Goal: Register for event/course

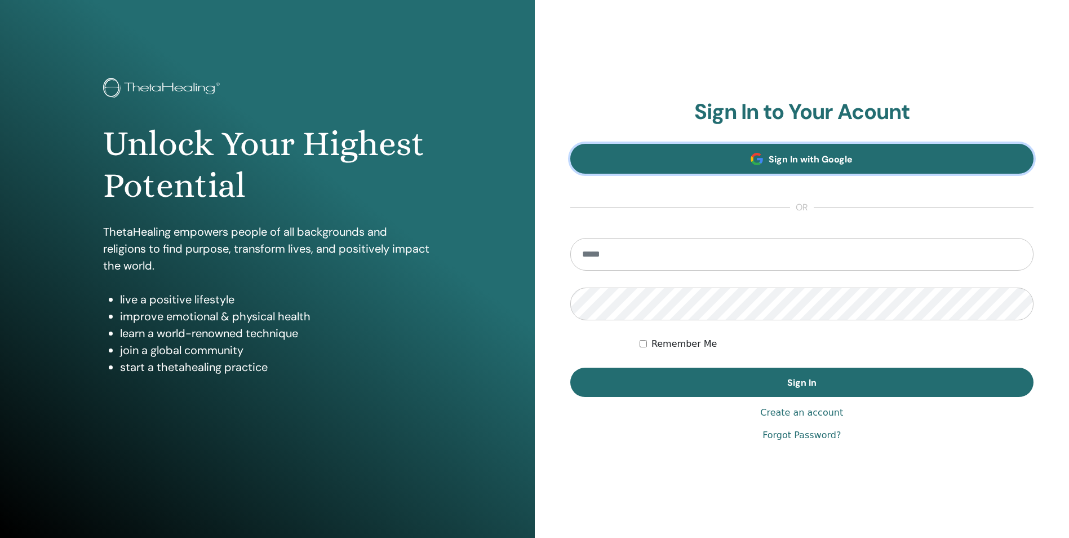
click at [822, 166] on link "Sign In with Google" at bounding box center [802, 159] width 464 height 30
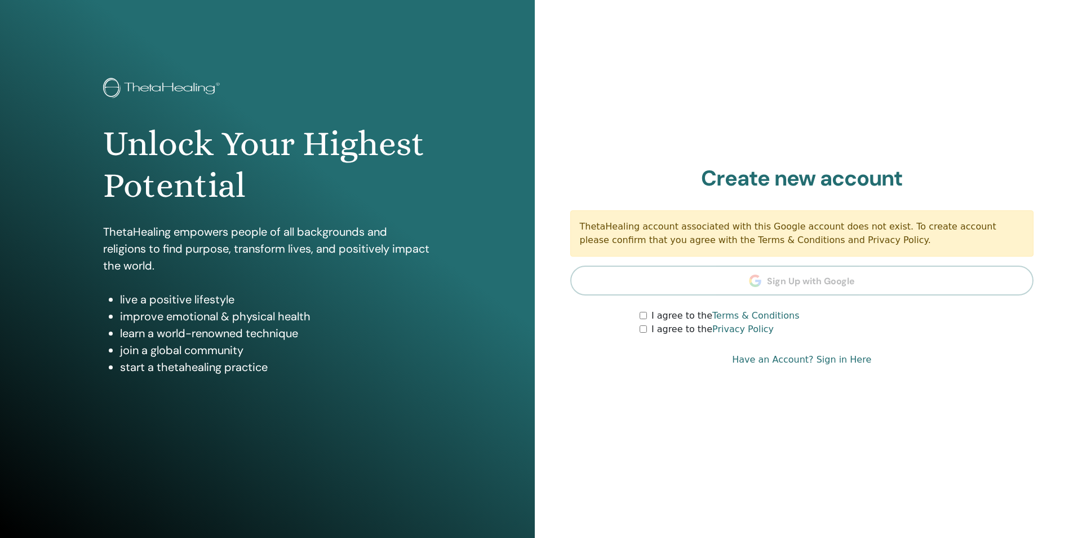
click at [794, 282] on section "Create new account ThetaHealing account associated with this Google account doe…" at bounding box center [802, 251] width 464 height 171
click at [641, 325] on div "I agree to the Privacy Policy" at bounding box center [837, 329] width 394 height 14
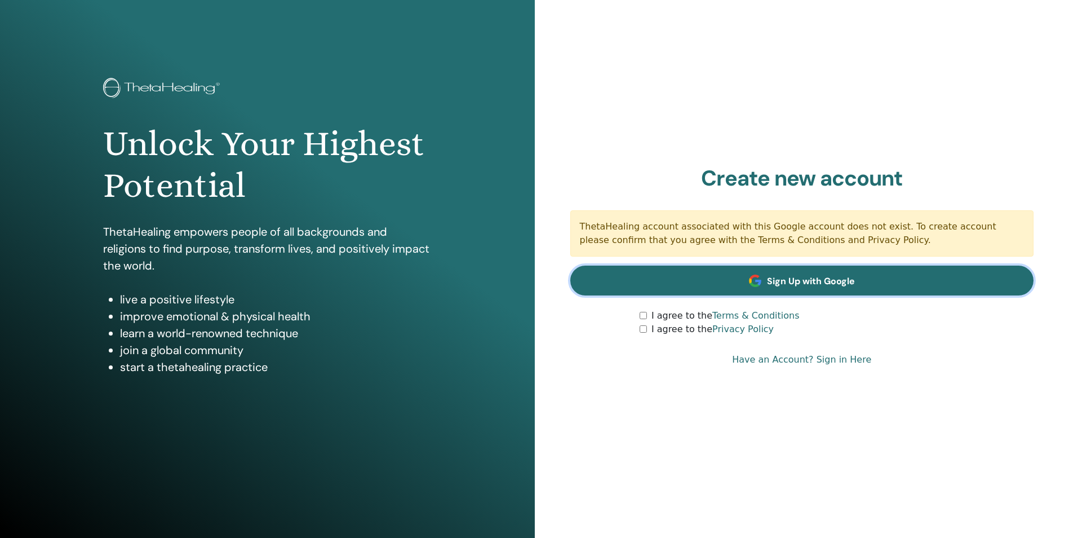
click at [803, 286] on span "Sign Up with Google" at bounding box center [811, 281] width 88 height 12
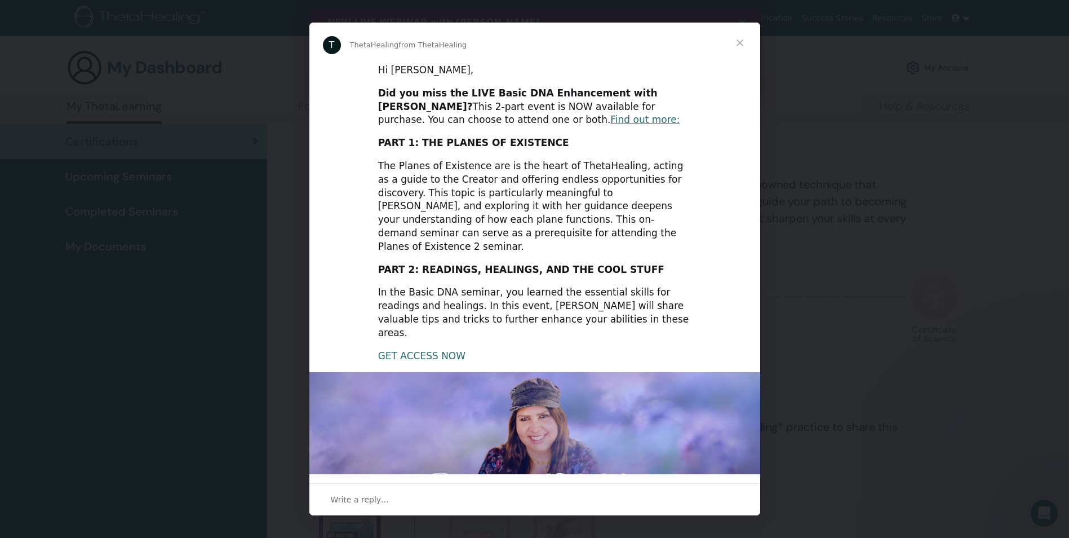
click at [402, 350] on link "GET ACCESS NOW" at bounding box center [421, 355] width 87 height 11
click at [406, 350] on link "GET ACCESS NOW" at bounding box center [421, 355] width 87 height 11
click at [393, 350] on link "GET ACCESS NOW" at bounding box center [421, 355] width 87 height 11
click at [741, 44] on span "Close" at bounding box center [740, 43] width 41 height 41
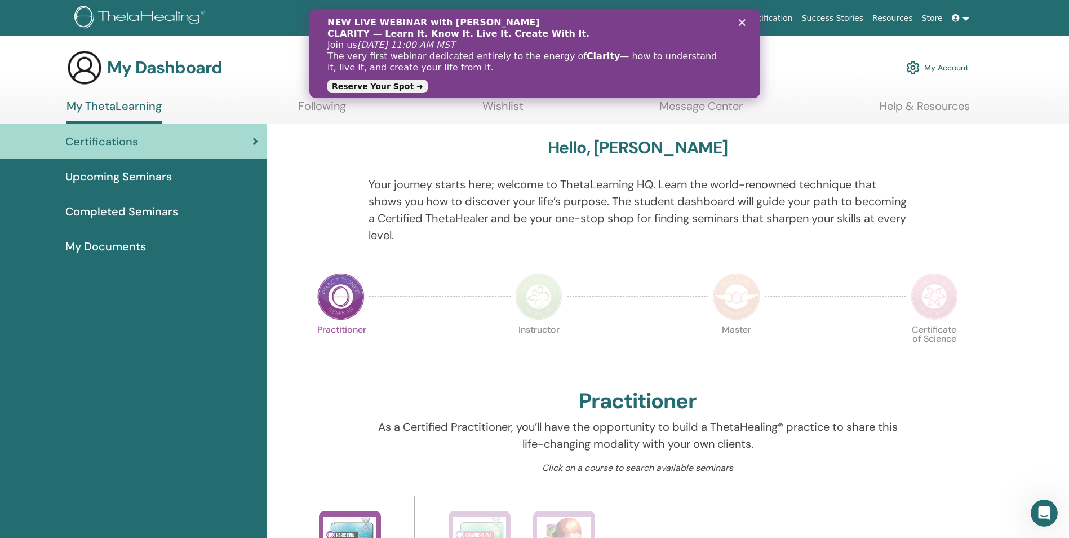
click at [739, 24] on polygon "Close" at bounding box center [741, 22] width 7 height 7
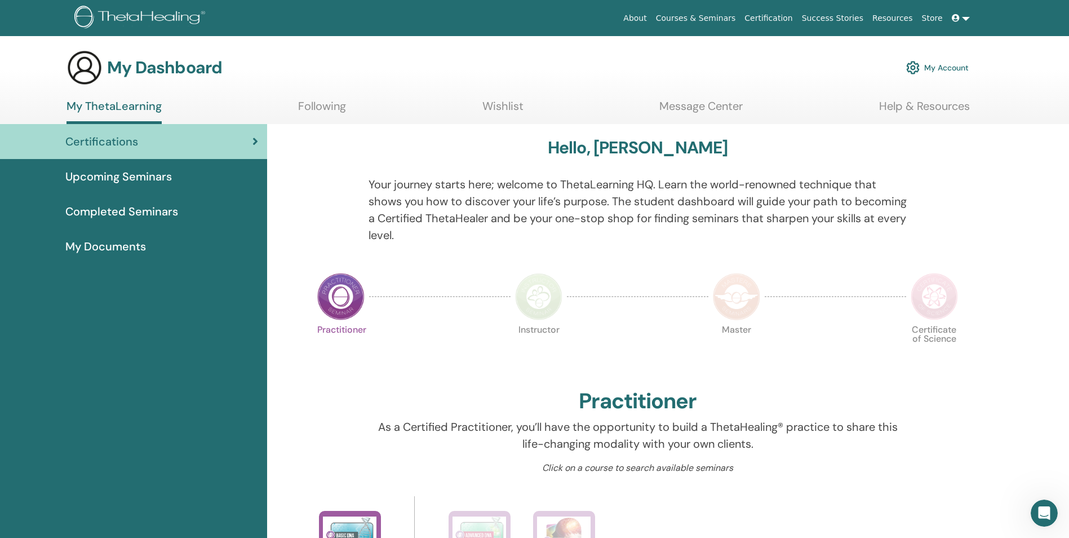
click at [336, 297] on img at bounding box center [340, 296] width 47 height 47
click at [112, 242] on span "My Documents" at bounding box center [105, 246] width 81 height 17
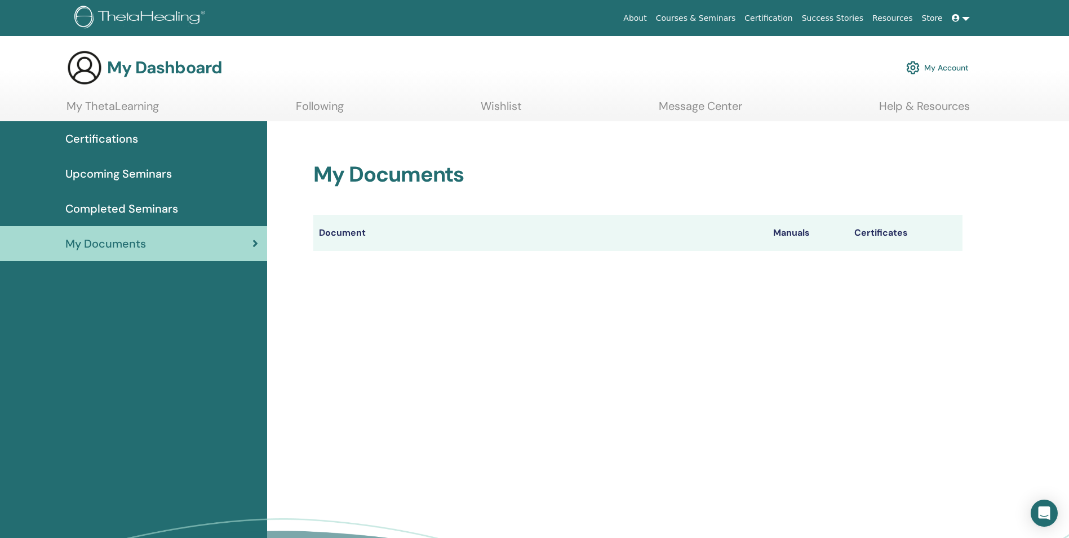
click at [121, 172] on span "Upcoming Seminars" at bounding box center [118, 173] width 106 height 17
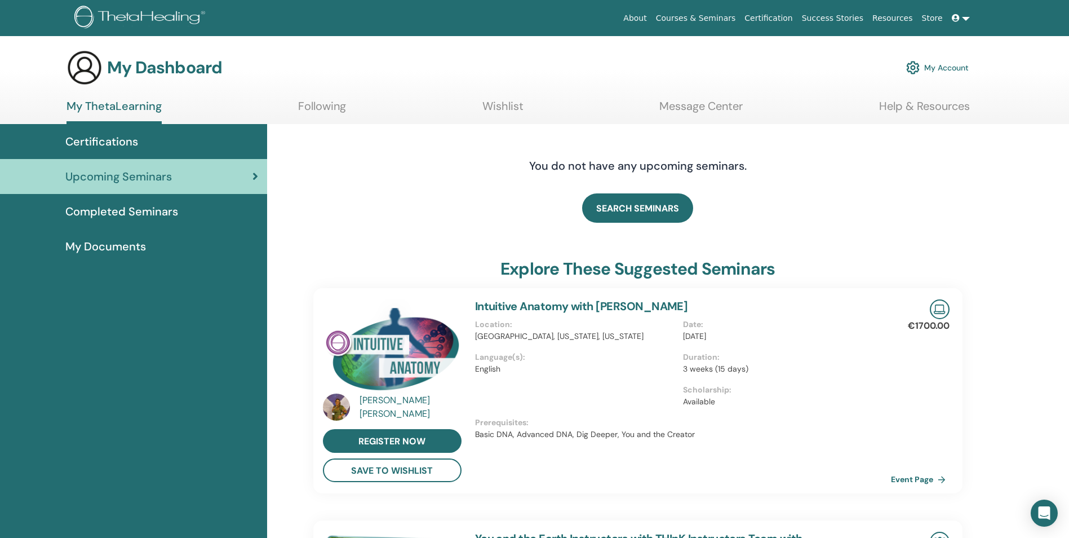
click at [116, 208] on span "Completed Seminars" at bounding box center [121, 211] width 113 height 17
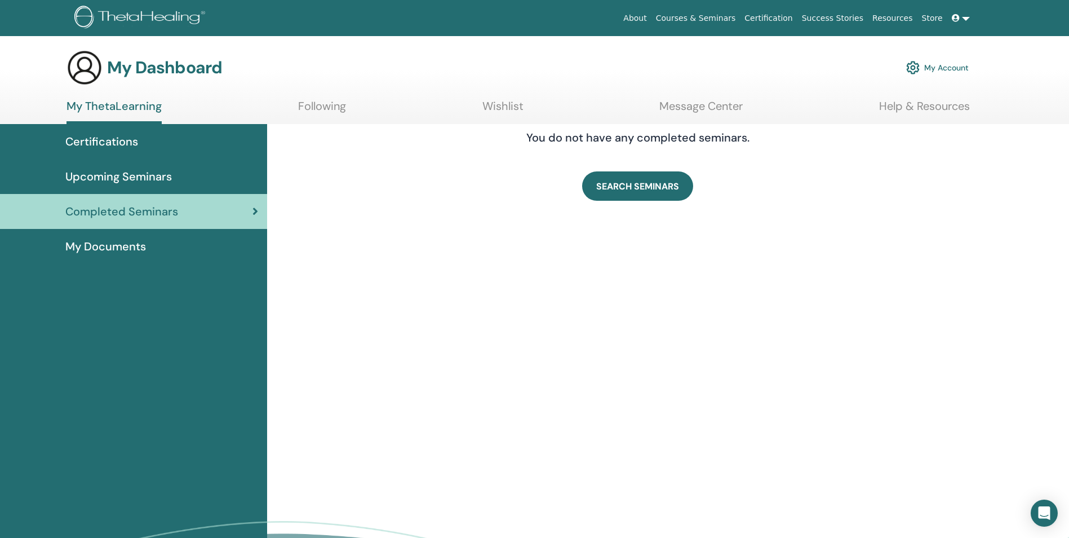
click at [116, 141] on span "Certifications" at bounding box center [101, 141] width 73 height 17
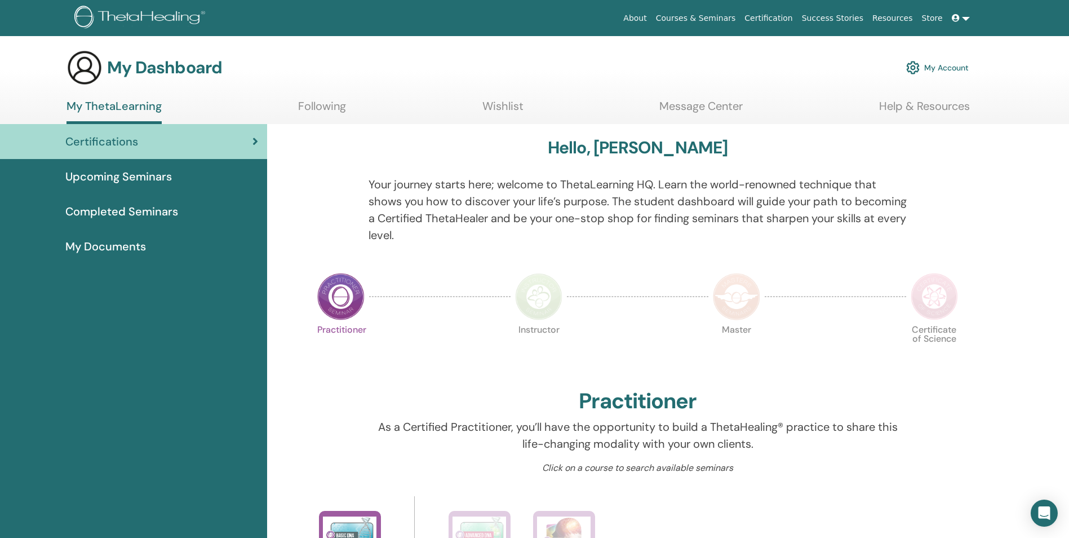
click at [945, 67] on link "My Account" at bounding box center [937, 67] width 63 height 25
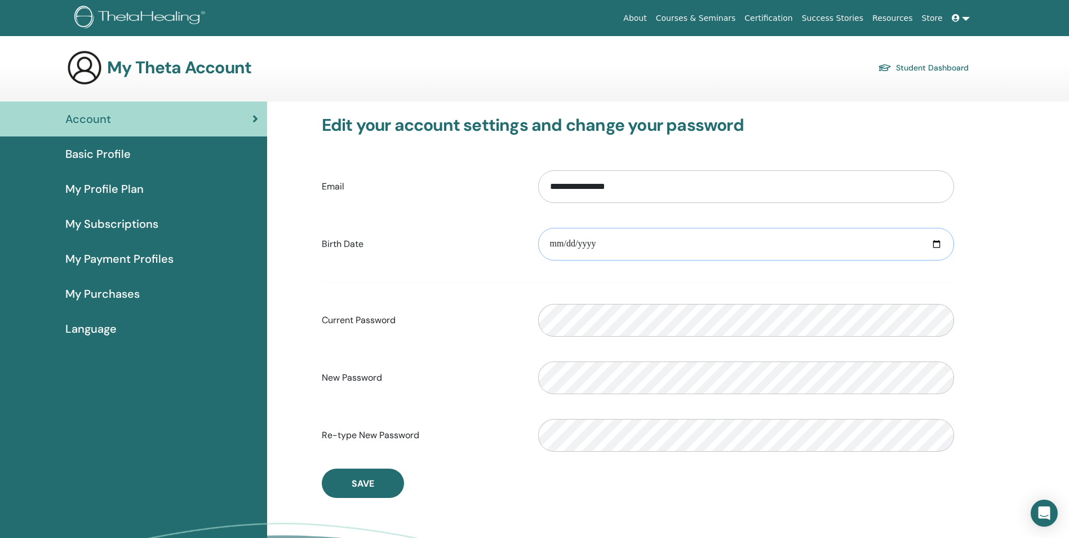
click at [936, 247] on input "date" at bounding box center [746, 244] width 416 height 33
type input "**********"
click at [461, 345] on form "**********" at bounding box center [638, 310] width 632 height 297
click at [376, 353] on div "New Password Verification password mismatch" at bounding box center [637, 377] width 649 height 48
click at [354, 483] on span "Save" at bounding box center [363, 483] width 23 height 12
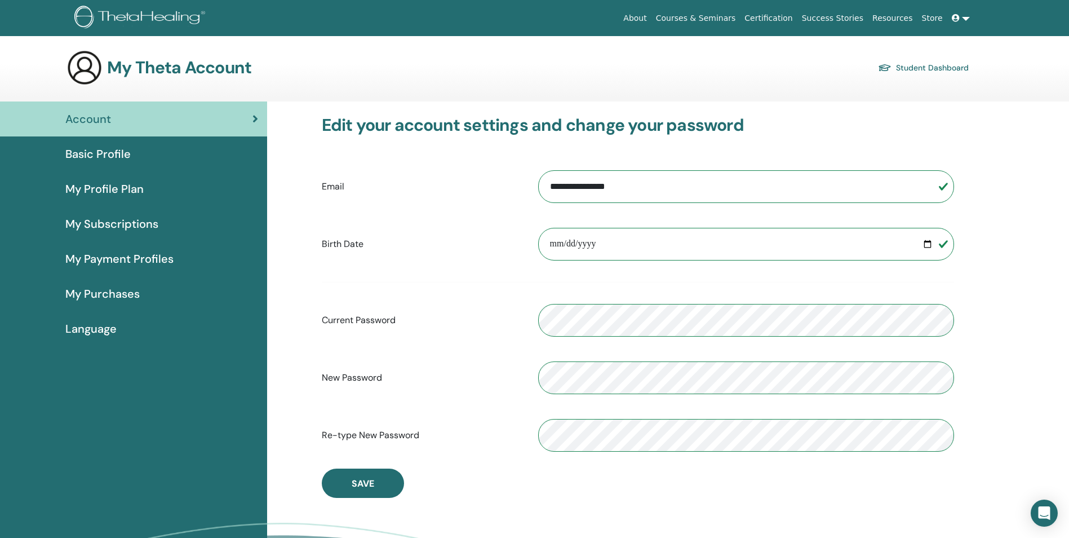
click at [99, 152] on span "Basic Profile" at bounding box center [97, 153] width 65 height 17
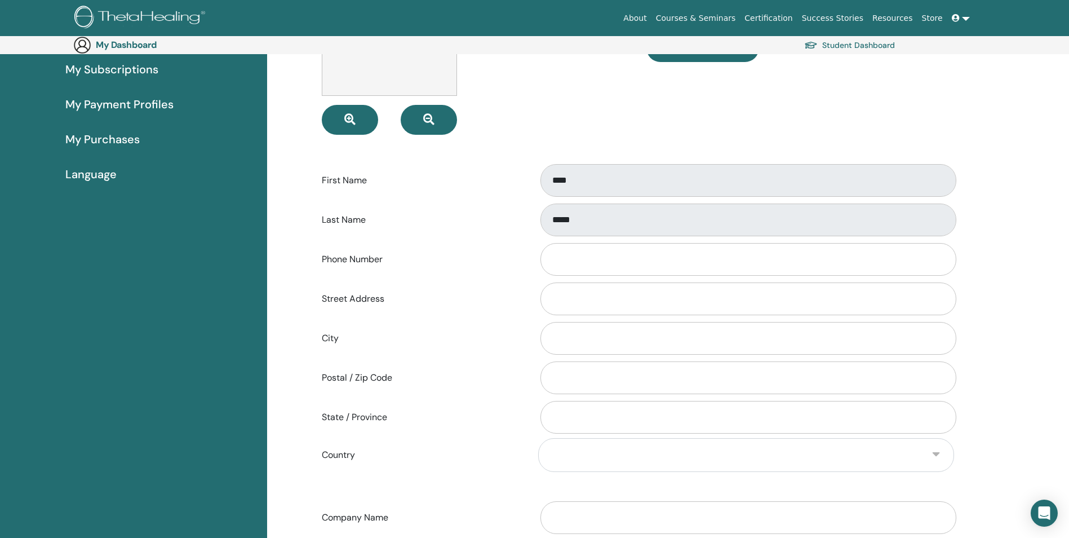
scroll to position [187, 0]
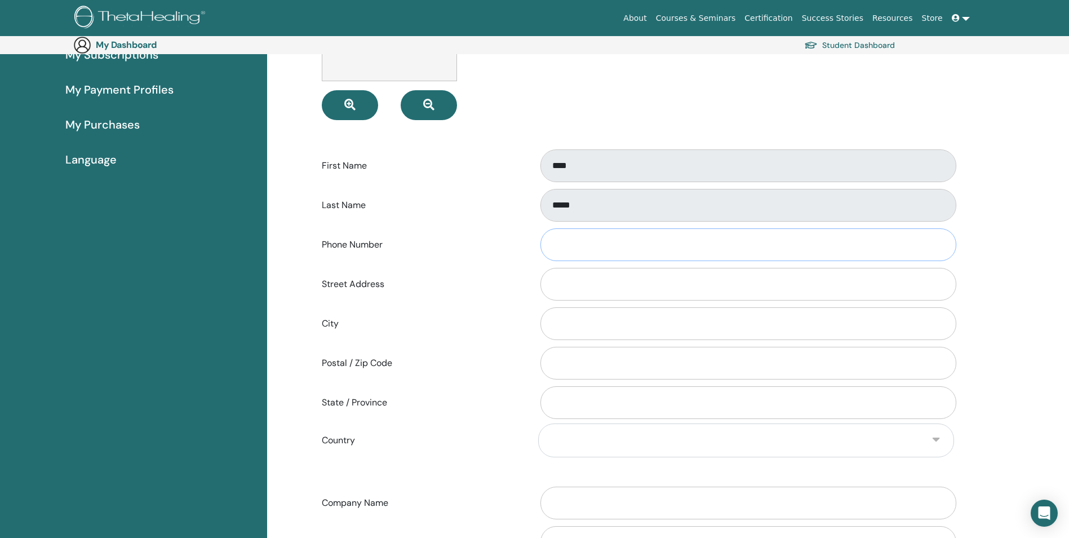
click at [574, 242] on input "Phone Number" at bounding box center [748, 244] width 416 height 33
type input "**********"
click at [584, 283] on input "Street Address" at bounding box center [748, 284] width 416 height 33
type input "**********"
type input "*********"
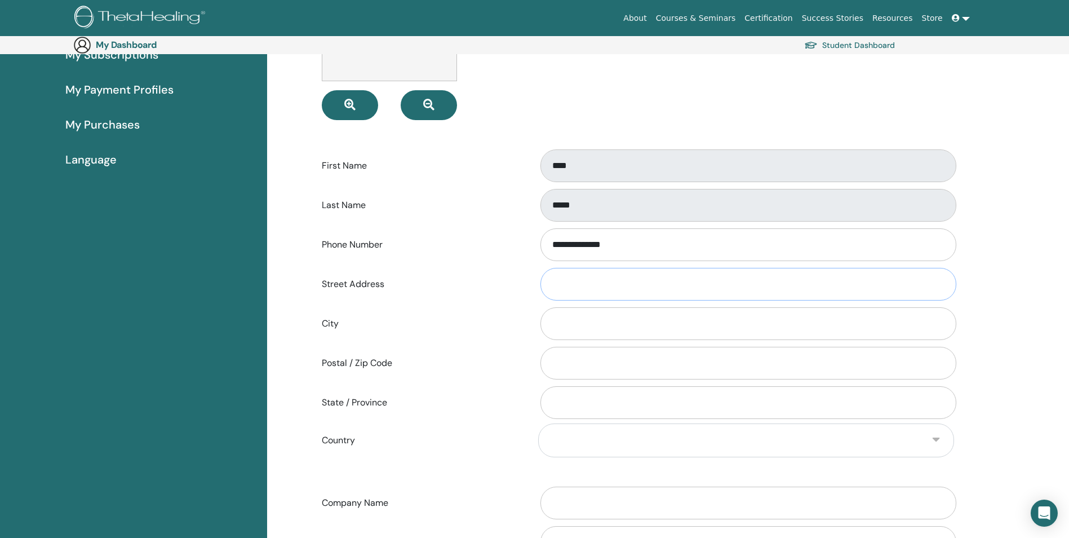
type input "*****"
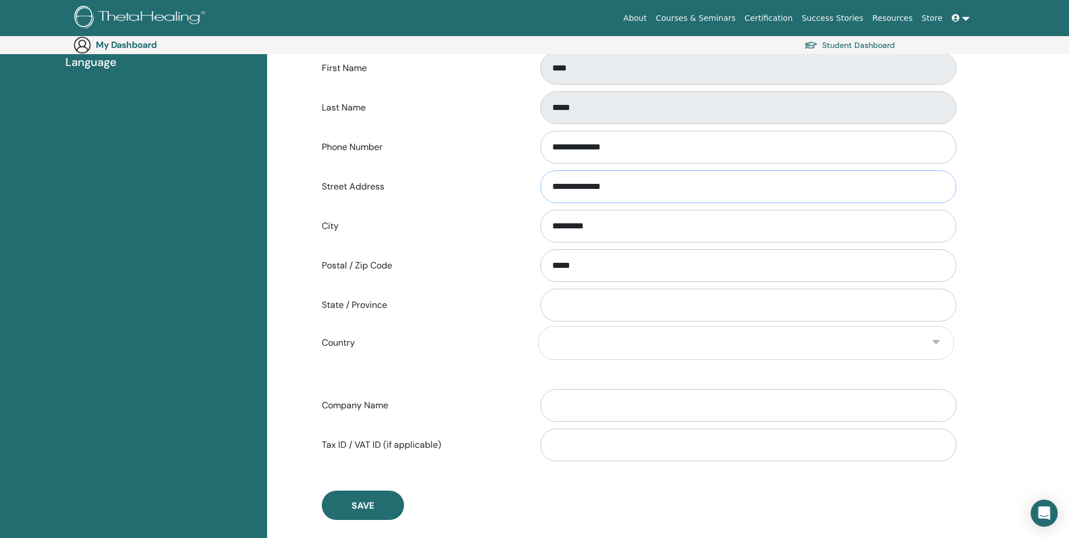
scroll to position [300, 0]
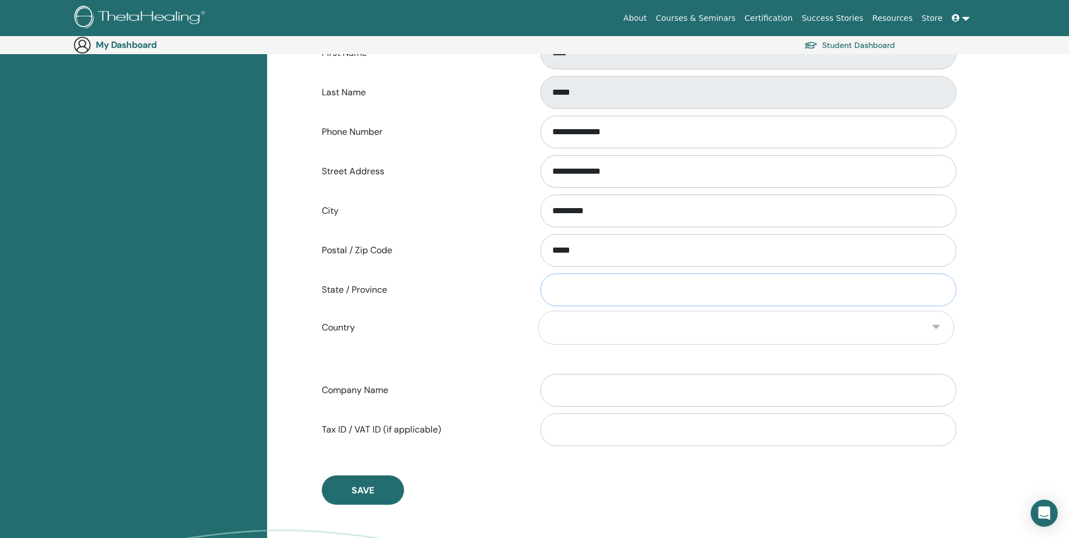
click at [574, 291] on input "State / Province" at bounding box center [748, 289] width 416 height 33
type input "********"
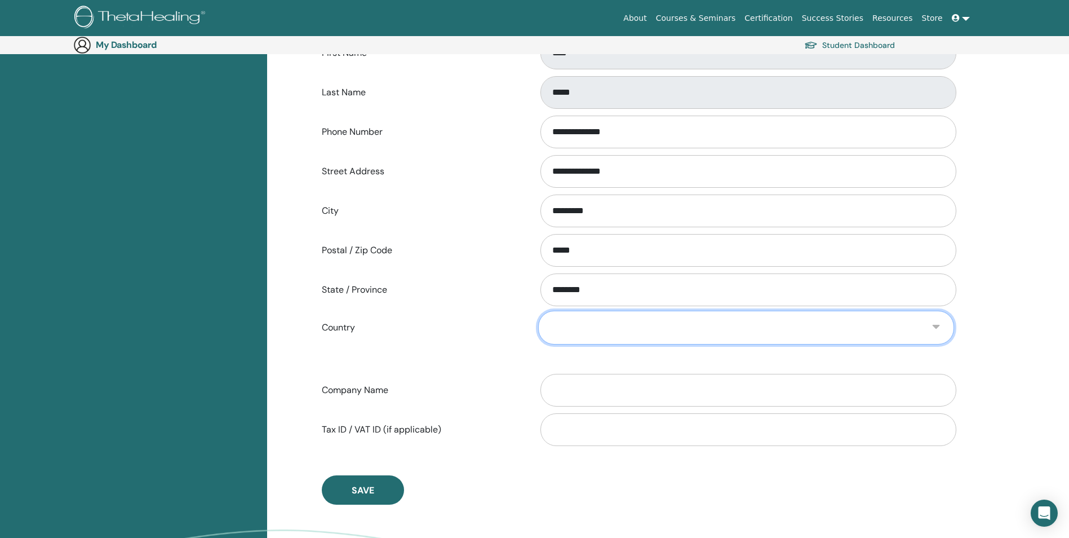
click at [558, 325] on select "**********" at bounding box center [746, 327] width 416 height 34
select select "*"
click at [538, 310] on select "**********" at bounding box center [746, 327] width 416 height 34
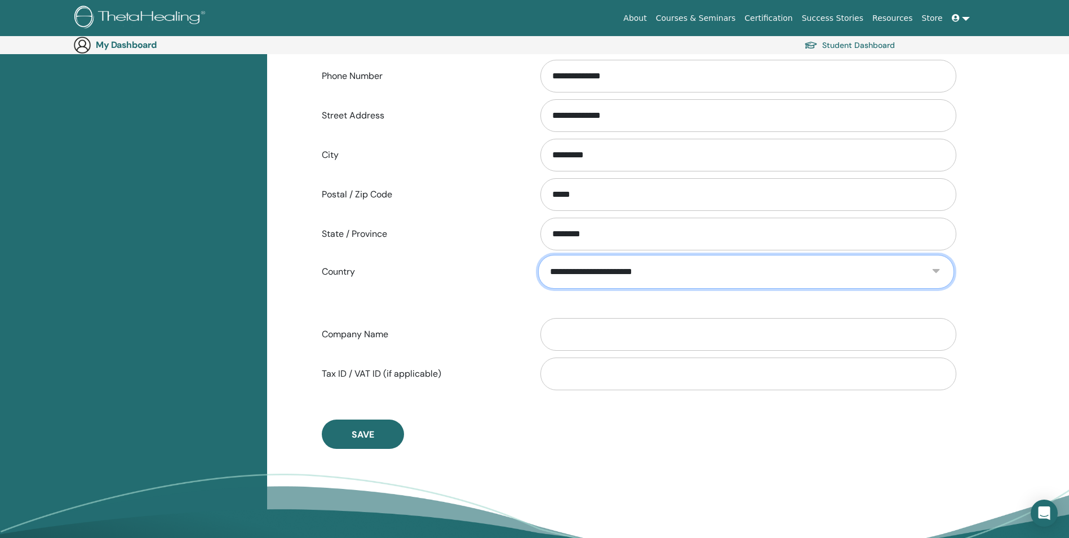
scroll to position [356, 0]
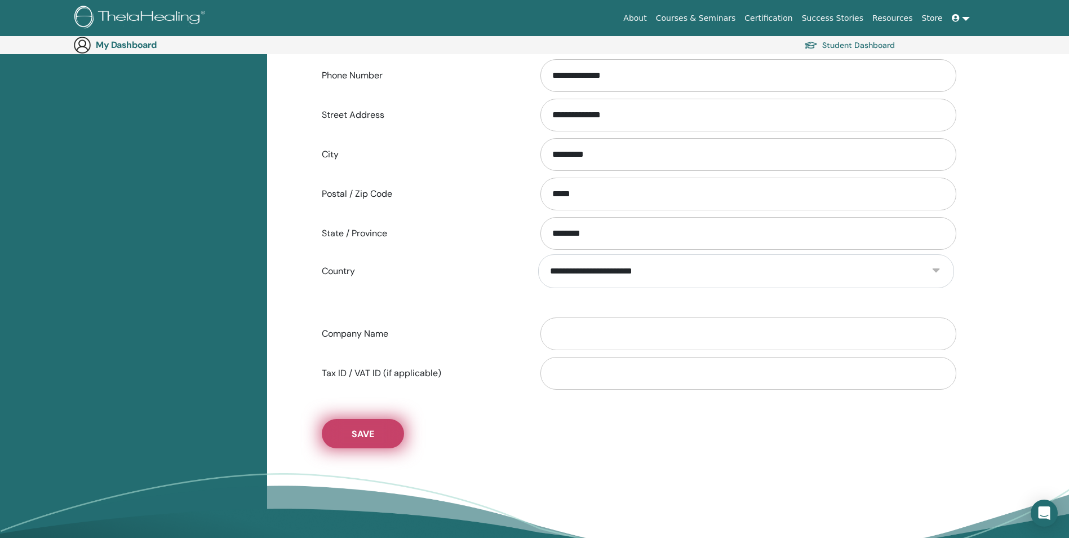
click at [363, 430] on span "Save" at bounding box center [363, 434] width 23 height 12
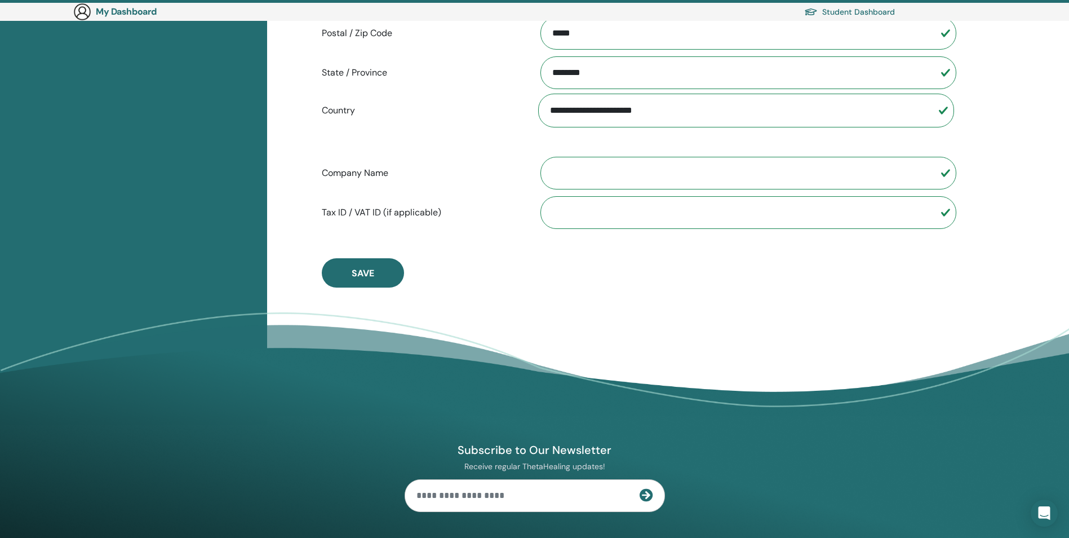
scroll to position [525, 0]
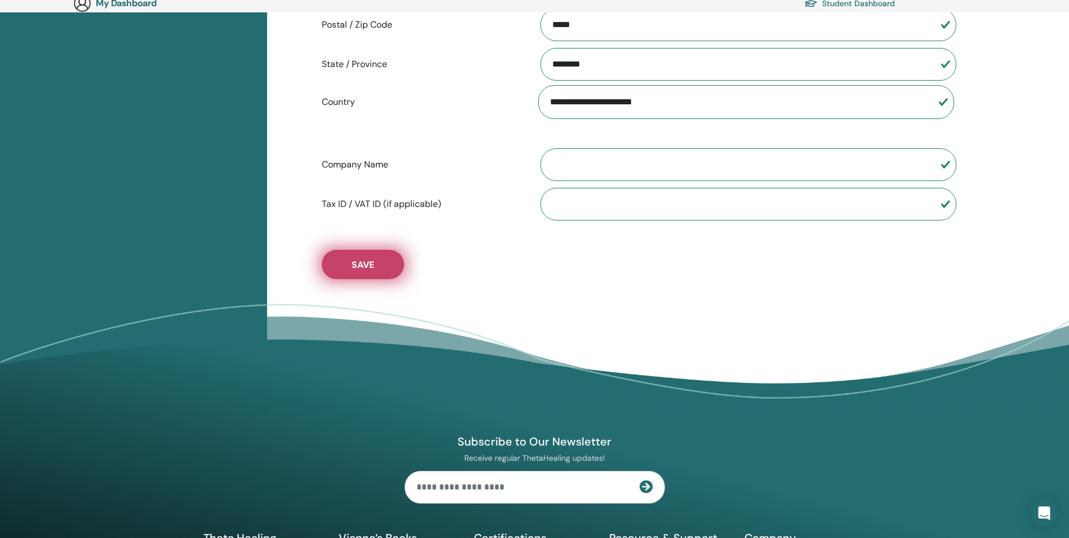
click at [365, 262] on span "Save" at bounding box center [363, 265] width 23 height 12
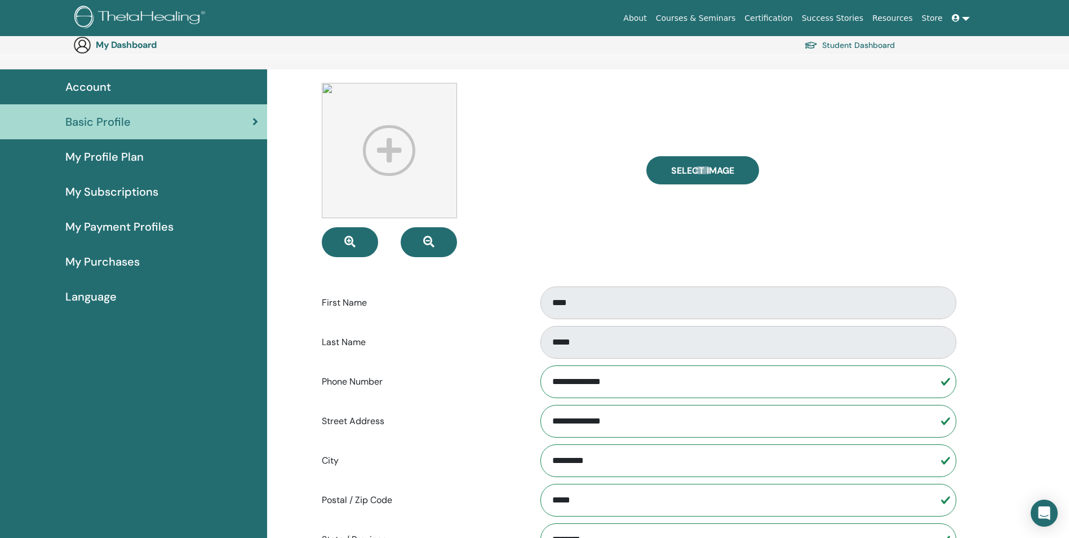
scroll to position [0, 0]
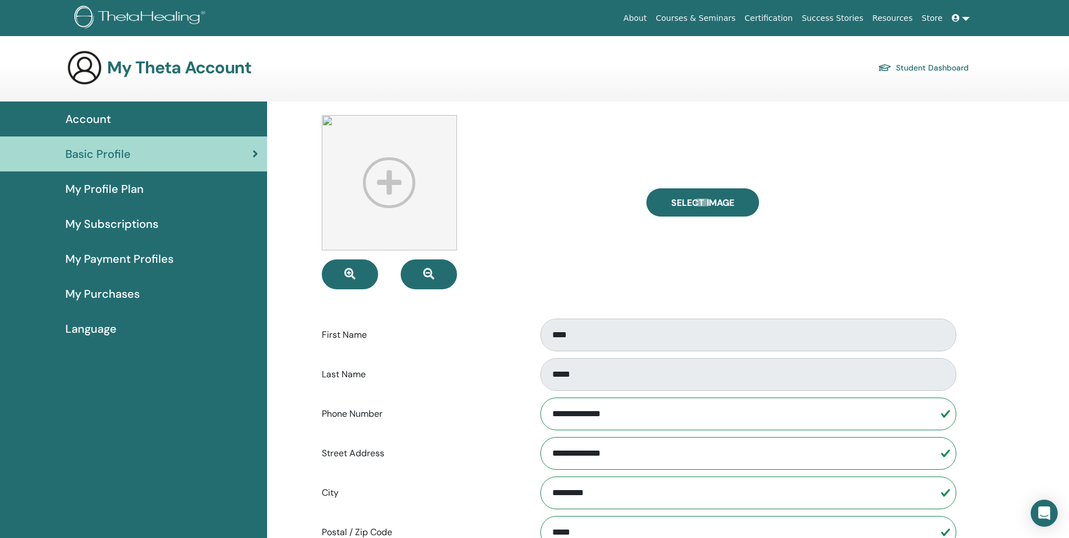
click at [105, 186] on span "My Profile Plan" at bounding box center [104, 188] width 78 height 17
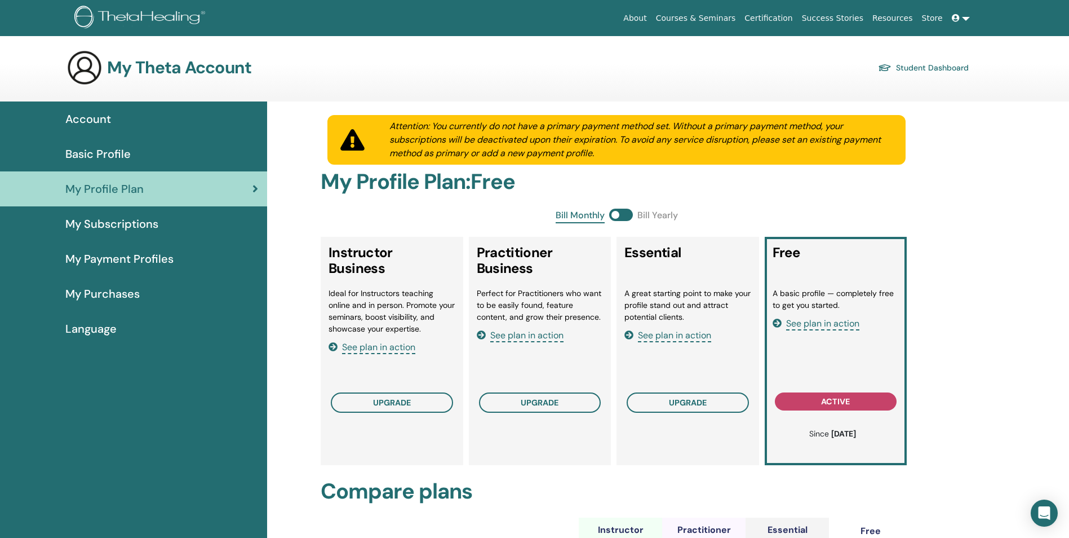
click at [108, 228] on span "My Subscriptions" at bounding box center [111, 223] width 93 height 17
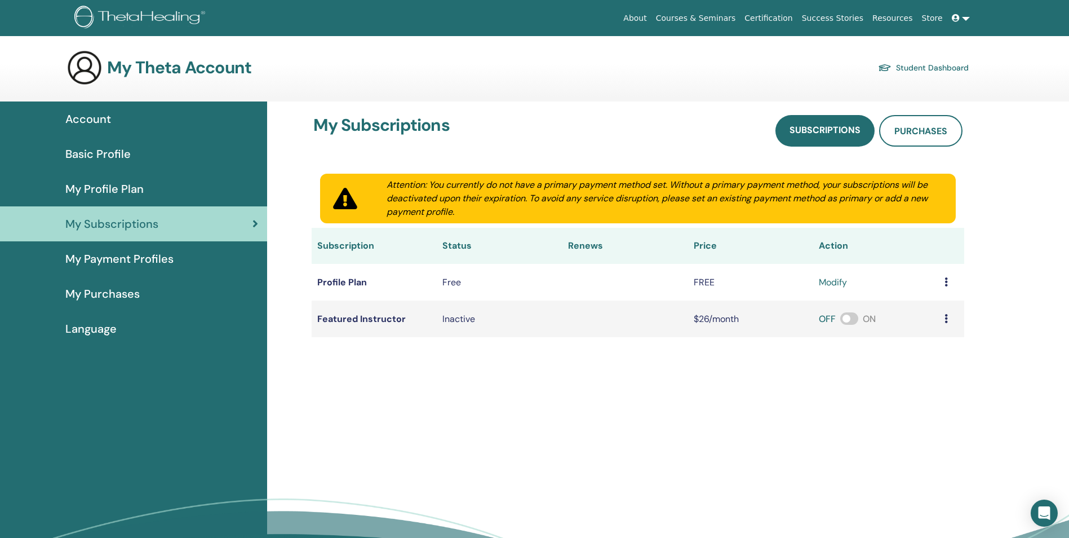
click at [102, 257] on span "My Payment Profiles" at bounding box center [119, 258] width 108 height 17
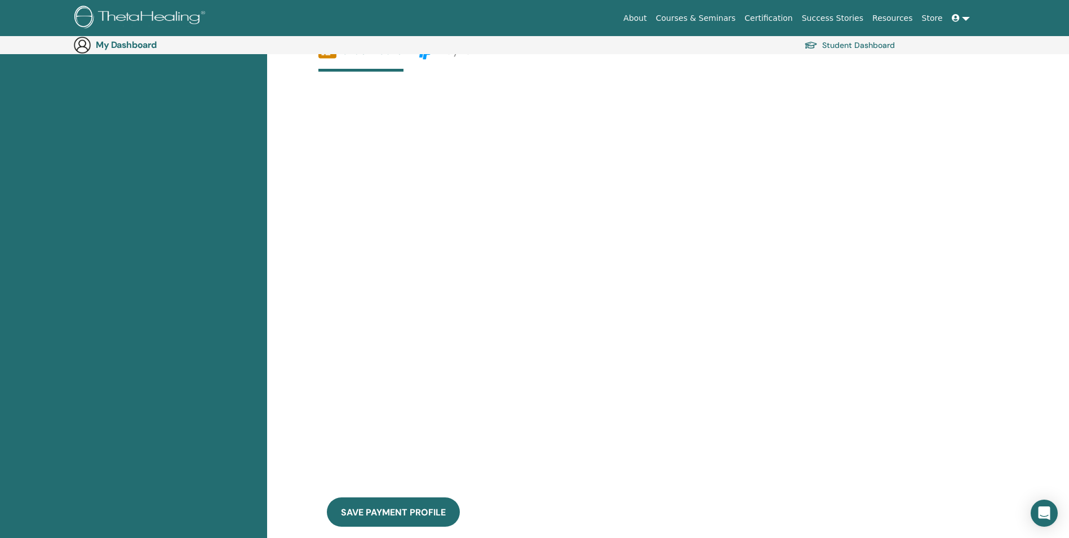
scroll to position [470, 0]
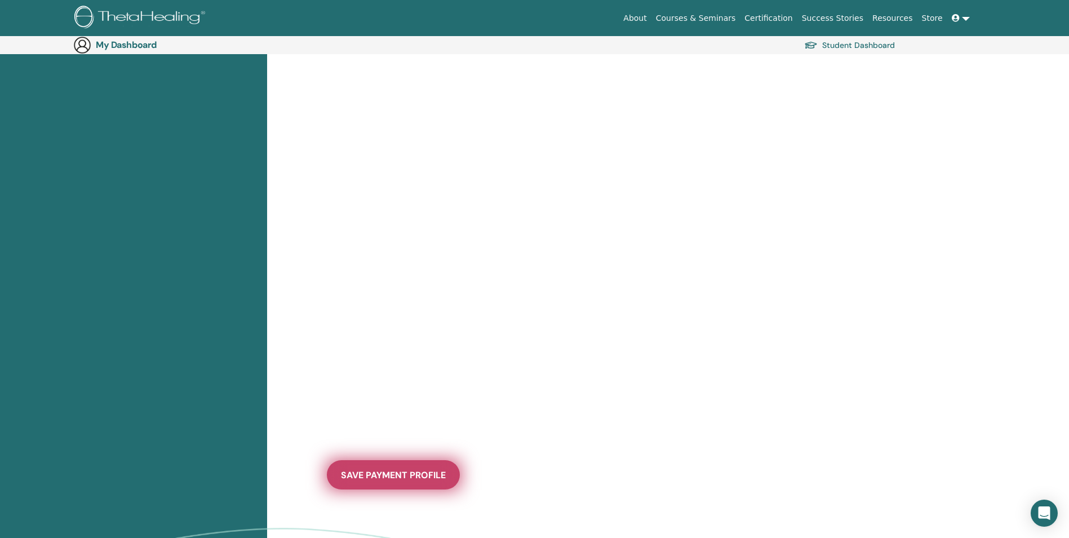
click at [371, 478] on span "save payment profile" at bounding box center [393, 475] width 105 height 12
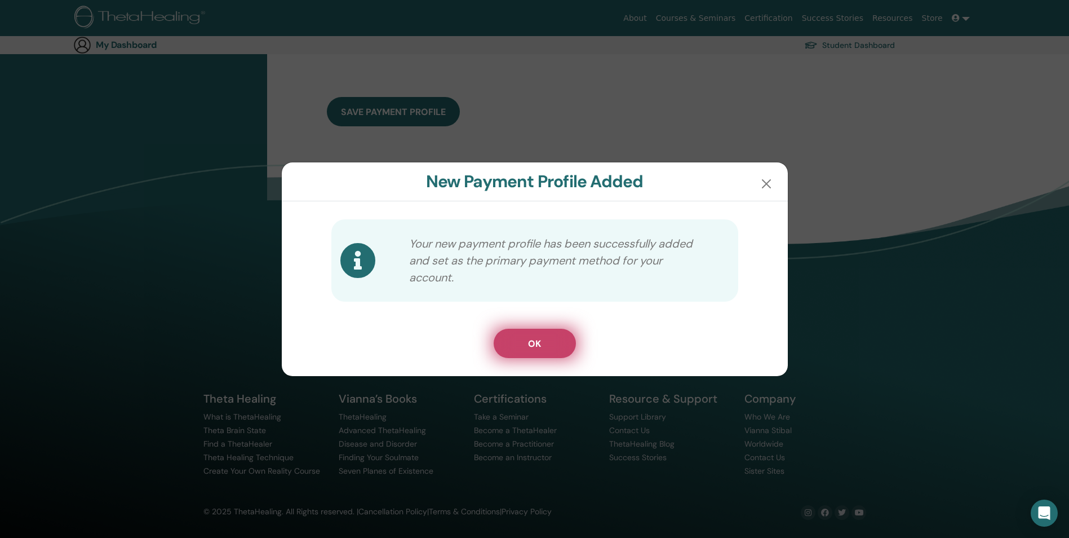
scroll to position [360, 0]
click at [518, 345] on button "OK" at bounding box center [535, 342] width 82 height 29
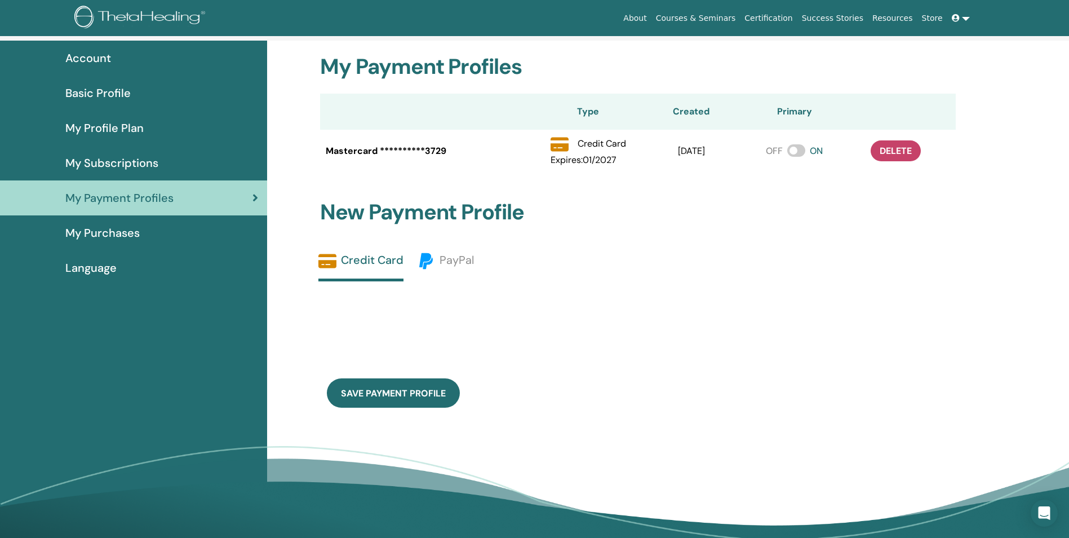
scroll to position [60, 0]
click at [101, 240] on span "My Purchases" at bounding box center [102, 233] width 74 height 17
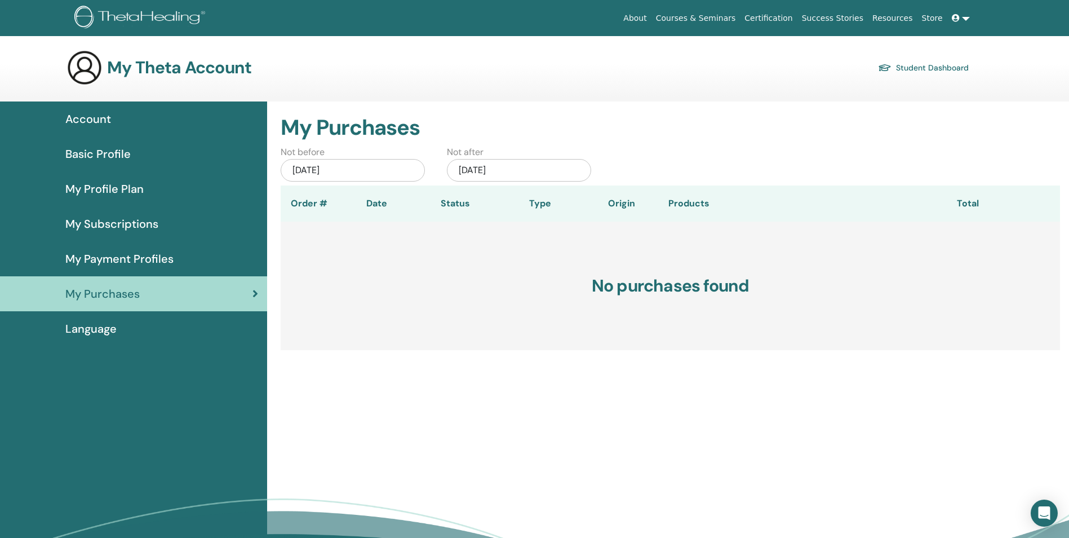
click at [82, 332] on span "Language" at bounding box center [90, 328] width 51 height 17
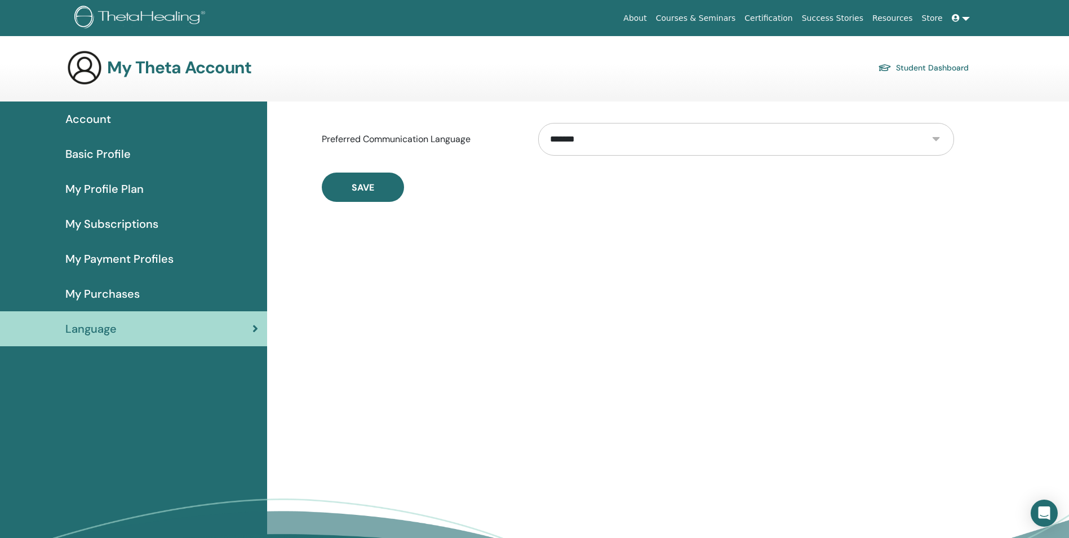
click at [95, 121] on span "Account" at bounding box center [88, 118] width 46 height 17
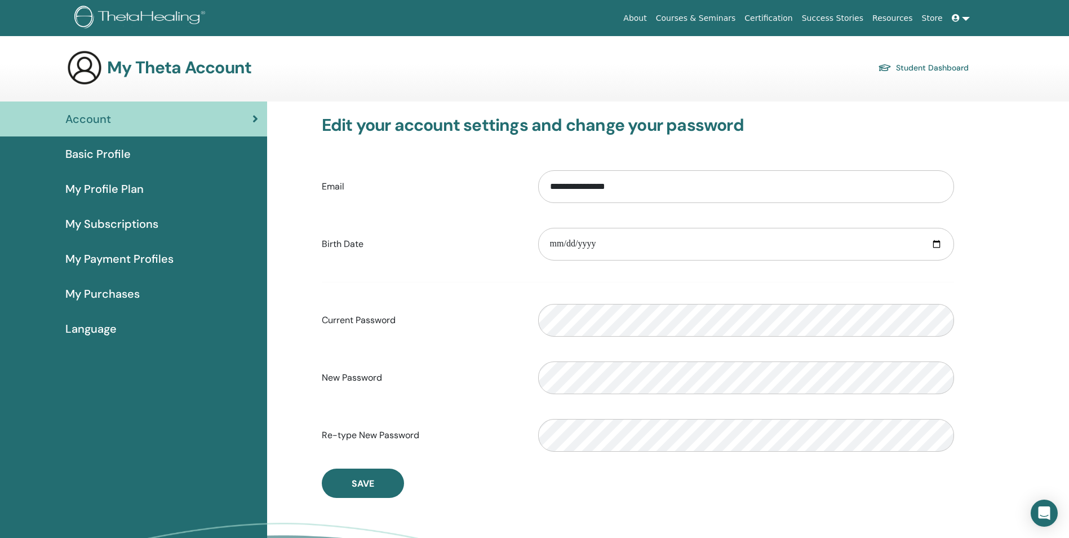
click at [729, 21] on link "Courses & Seminars" at bounding box center [695, 18] width 89 height 21
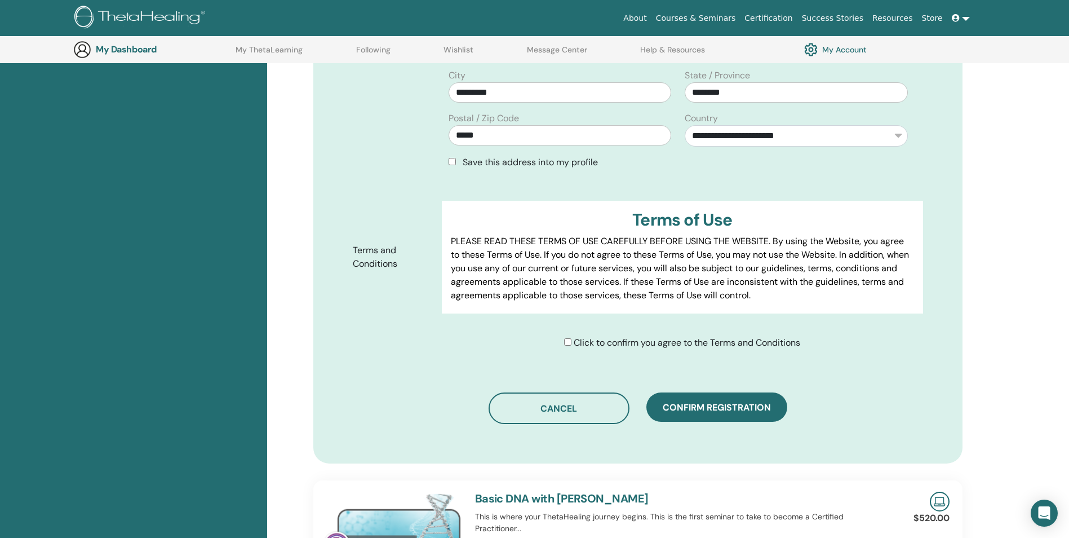
scroll to position [421, 0]
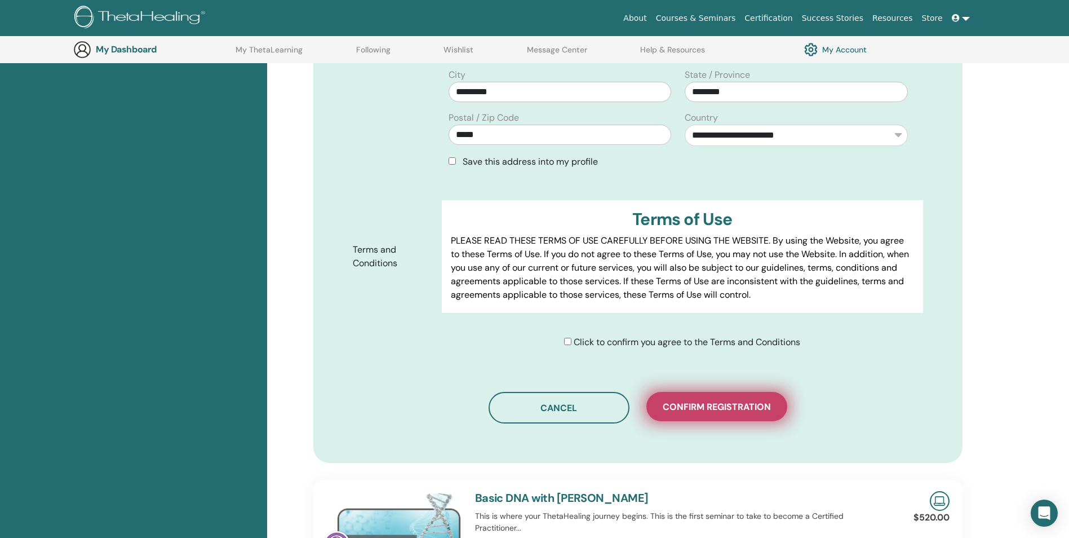
click at [704, 408] on span "Confirm registration" at bounding box center [717, 407] width 108 height 12
